Goal: Information Seeking & Learning: Learn about a topic

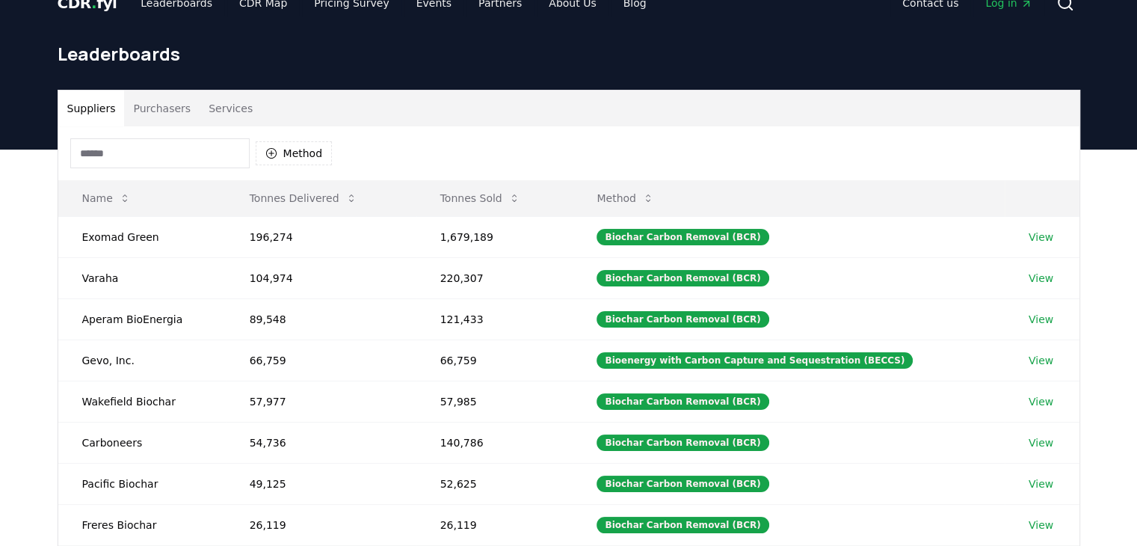
scroll to position [21, 0]
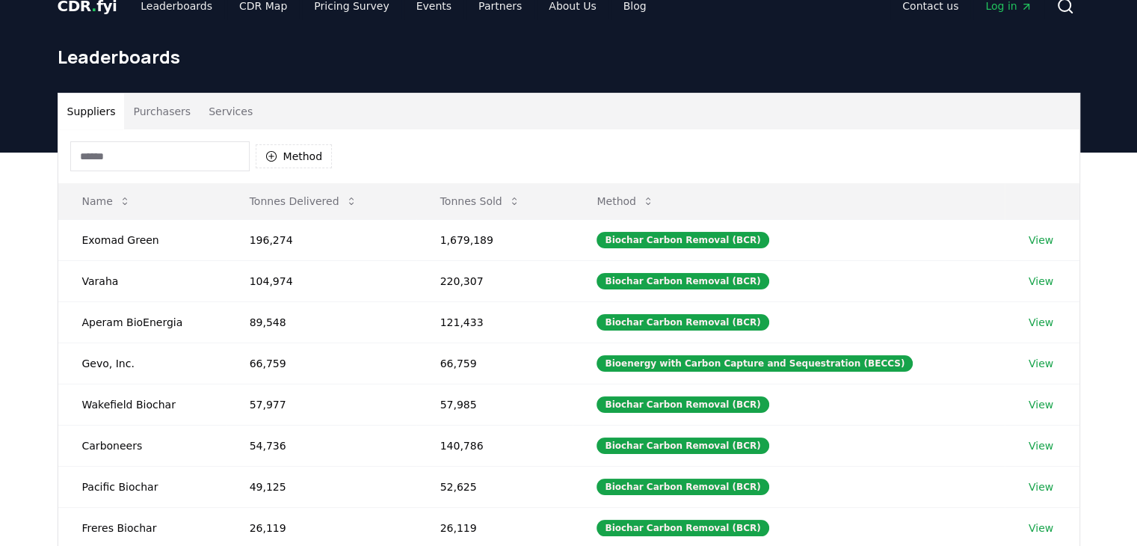
click at [159, 115] on button "Purchasers" at bounding box center [162, 111] width 76 height 36
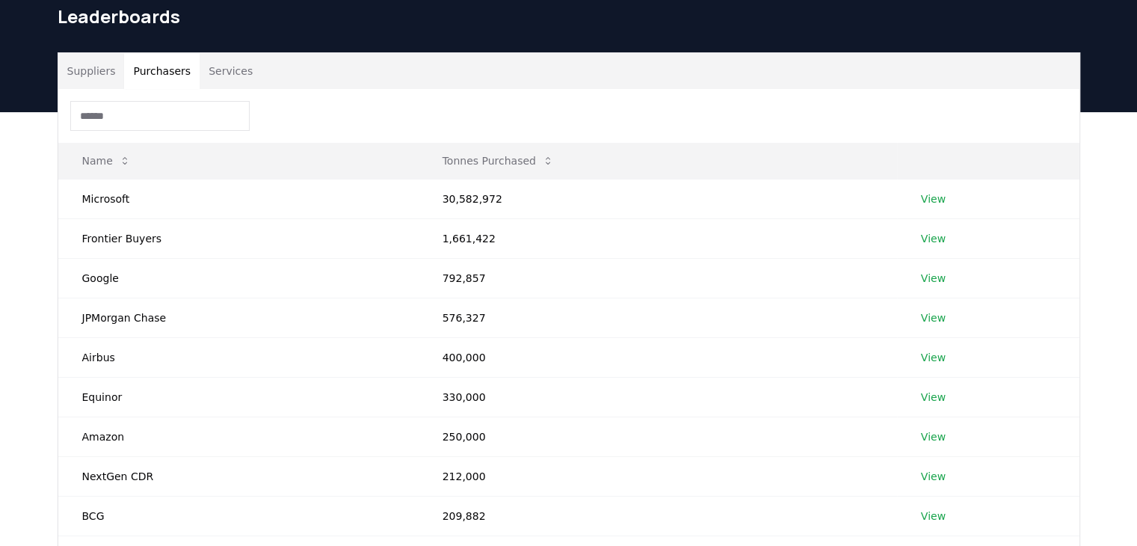
scroll to position [0, 0]
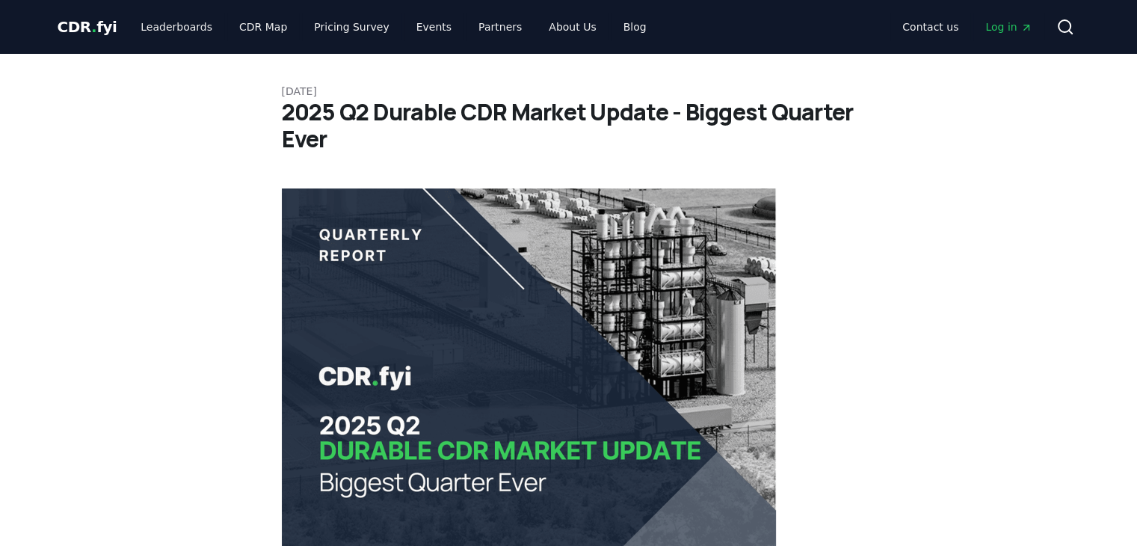
click at [1117, 7] on header "CDR . fyi Leaderboards CDR Map Pricing Survey Events Partners About Us Blog Con…" at bounding box center [568, 27] width 1137 height 54
